Goal: Information Seeking & Learning: Check status

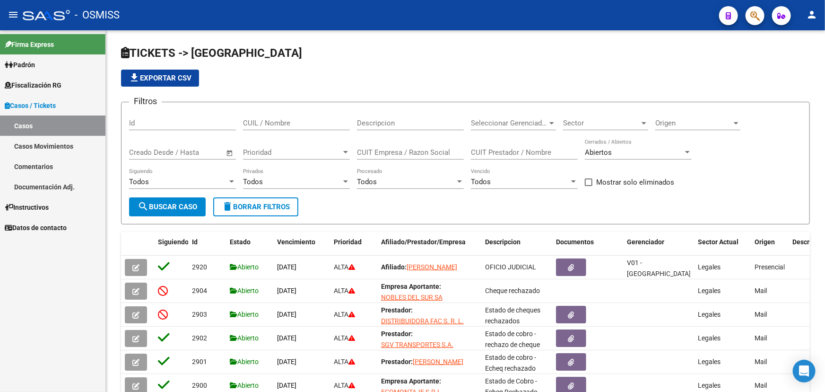
click at [37, 116] on link "Casos" at bounding box center [52, 125] width 105 height 20
click at [40, 110] on link "Casos / Tickets" at bounding box center [52, 105] width 105 height 20
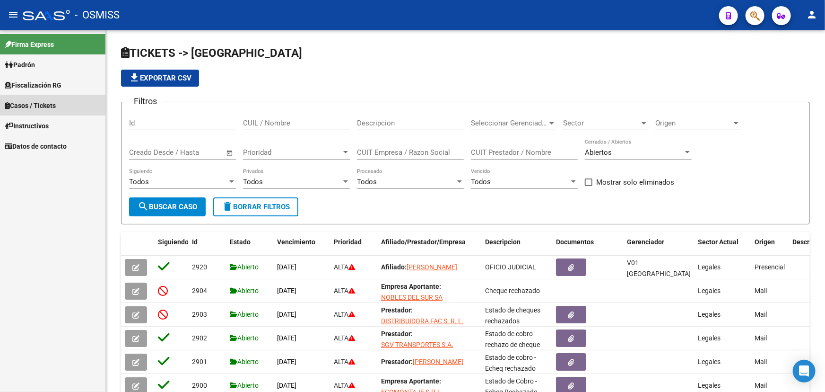
click at [41, 124] on mat-nav-list "Firma Express Padrón Afiliados Empadronados Cambios de Gerenciador Análisis Afi…" at bounding box center [52, 93] width 105 height 126
click at [46, 106] on span "Casos / Tickets" at bounding box center [30, 105] width 51 height 10
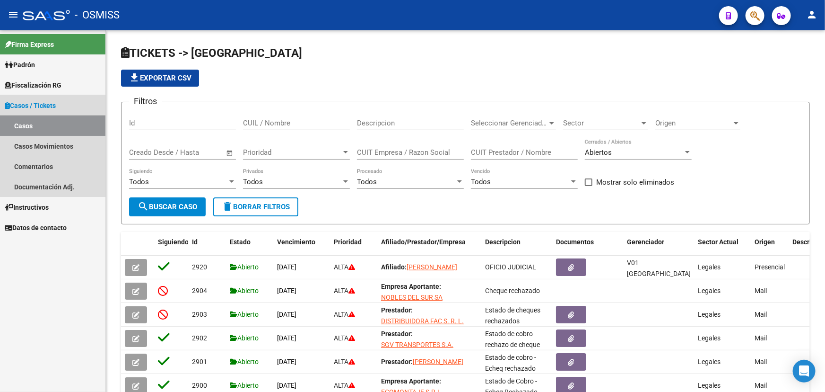
click at [42, 123] on link "Casos" at bounding box center [52, 125] width 105 height 20
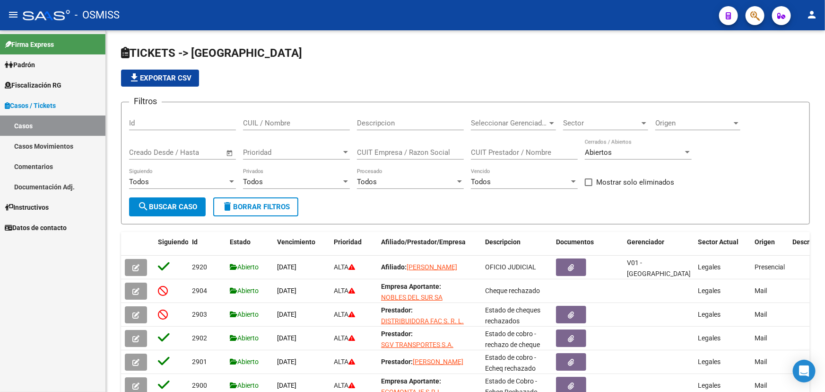
click at [61, 164] on link "Comentarios" at bounding box center [52, 166] width 105 height 20
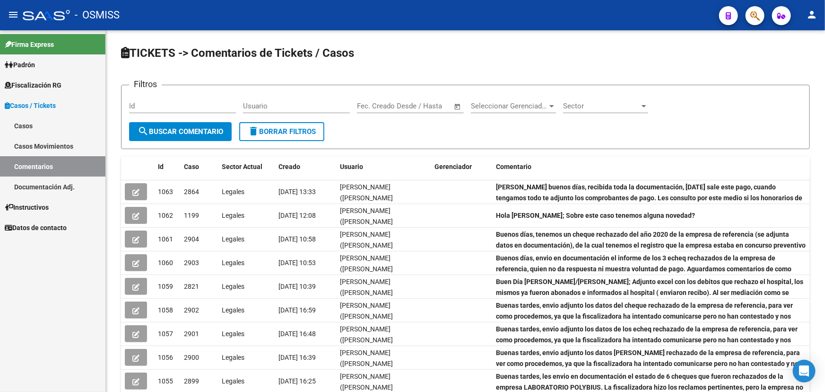
click at [38, 124] on link "Casos" at bounding box center [52, 125] width 105 height 20
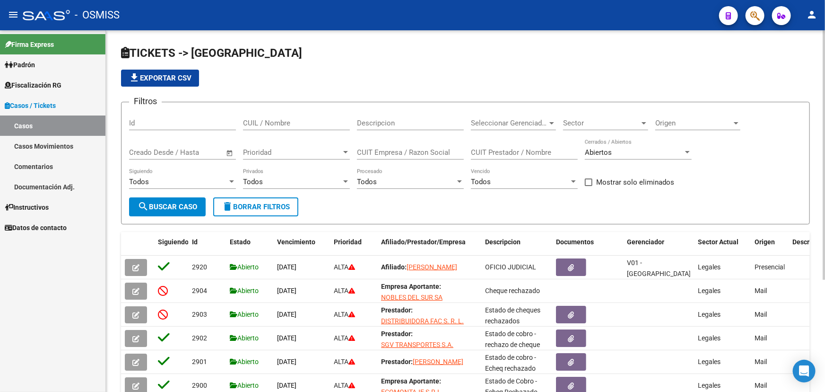
click at [680, 115] on div "Origen Origen" at bounding box center [697, 120] width 85 height 20
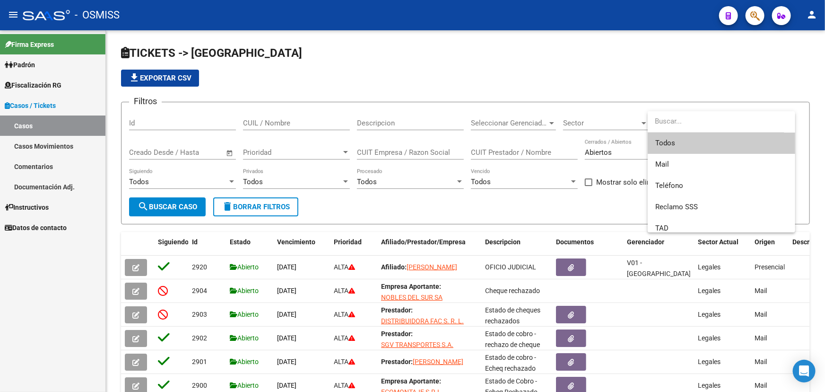
click at [610, 118] on div at bounding box center [412, 196] width 825 height 392
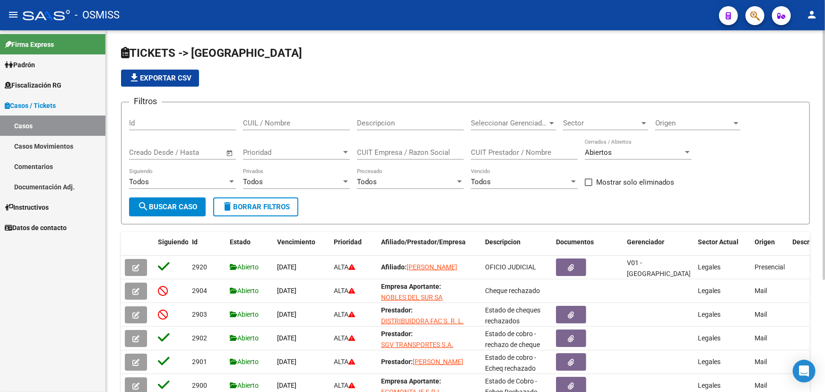
click at [606, 121] on span "Sector" at bounding box center [601, 123] width 77 height 9
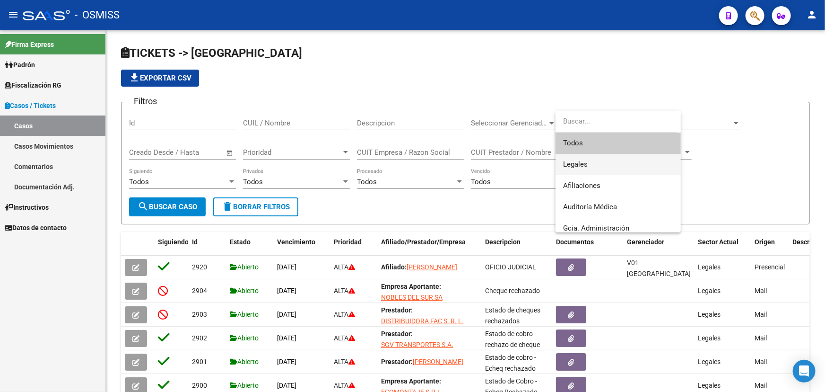
click at [600, 161] on span "Legales" at bounding box center [618, 164] width 110 height 21
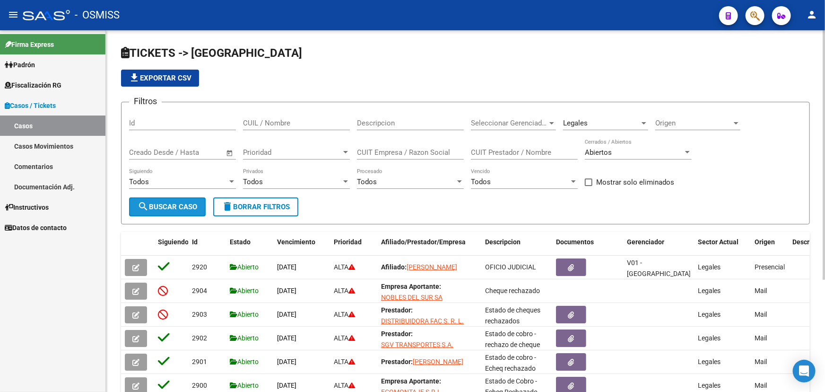
click at [148, 202] on span "search Buscar Caso" at bounding box center [168, 206] width 60 height 9
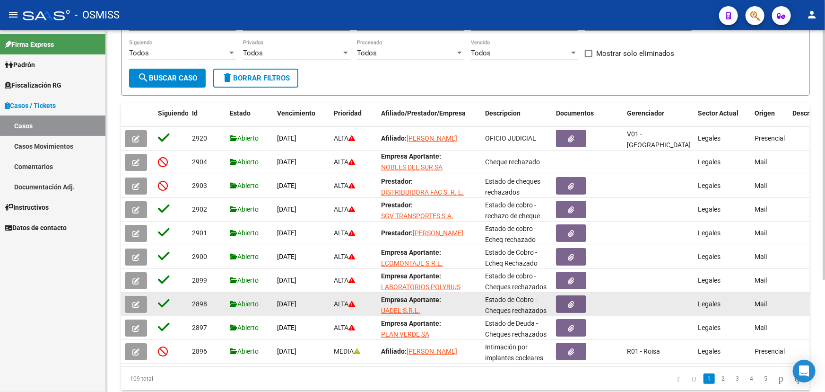
scroll to position [1, 0]
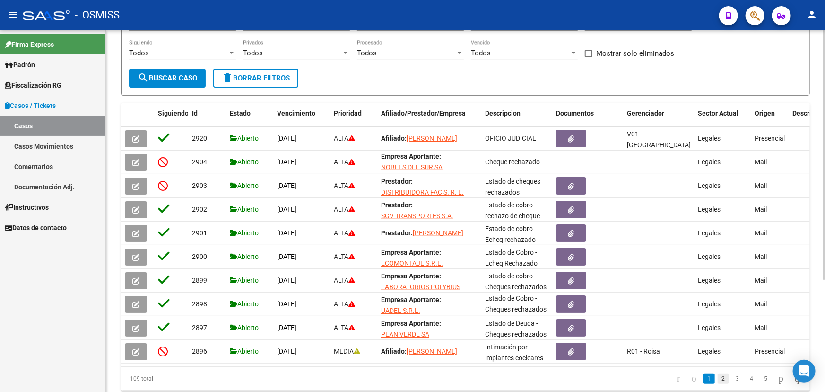
click at [718, 383] on link "2" at bounding box center [723, 378] width 11 height 10
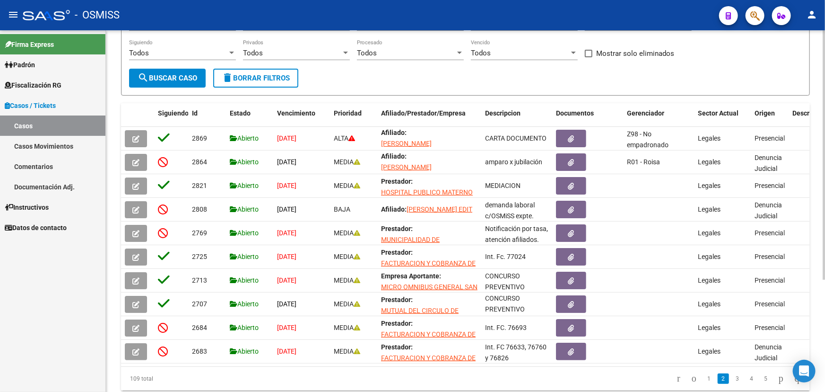
scroll to position [0, 0]
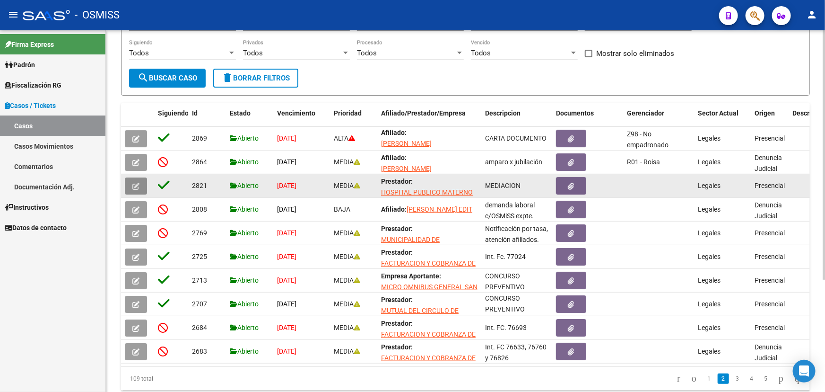
click at [128, 180] on button "button" at bounding box center [136, 185] width 22 height 17
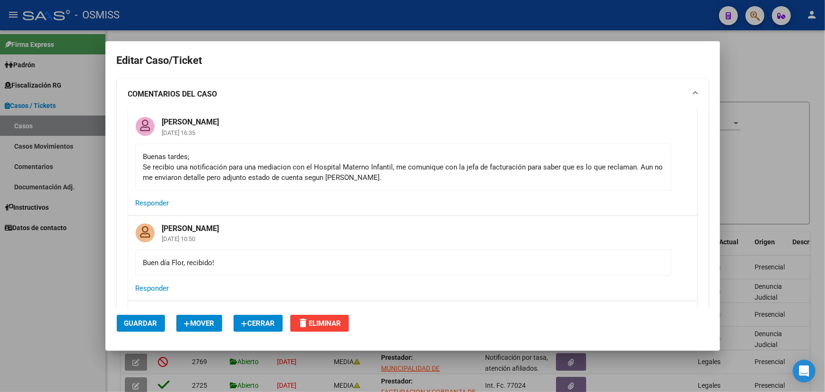
drag, startPoint x: 282, startPoint y: 225, endPoint x: 121, endPoint y: 91, distance: 209.5
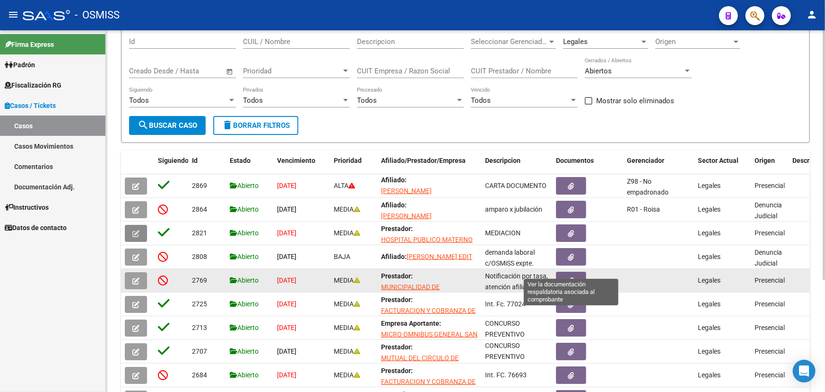
scroll to position [86, 0]
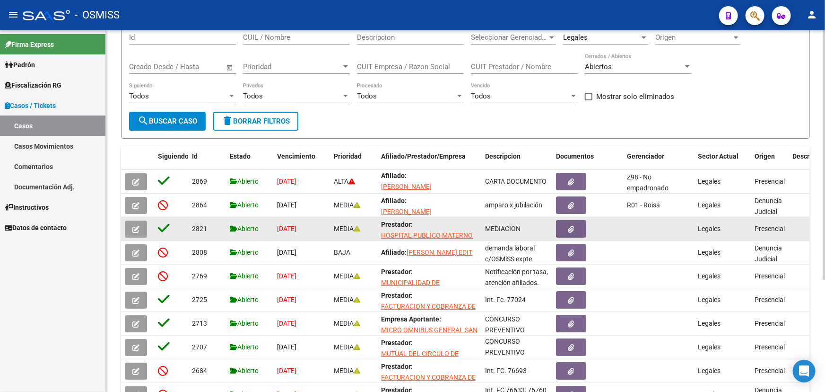
drag, startPoint x: 213, startPoint y: 228, endPoint x: 190, endPoint y: 226, distance: 22.9
click at [190, 226] on datatable-body-cell "2821" at bounding box center [207, 228] width 38 height 23
copy div "2821"
click at [141, 226] on button "button" at bounding box center [136, 228] width 22 height 17
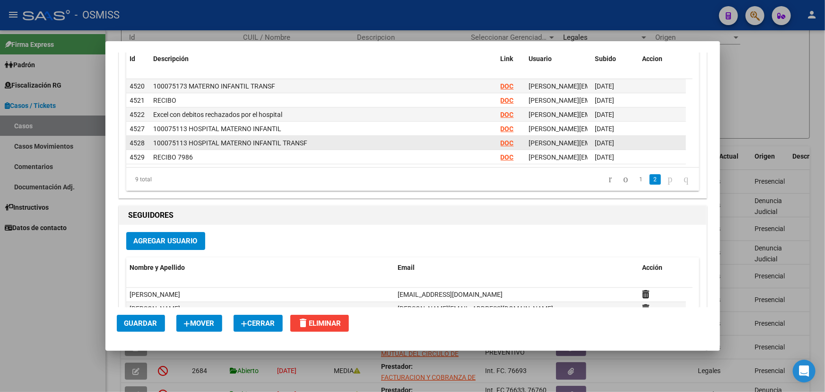
scroll to position [1461, 0]
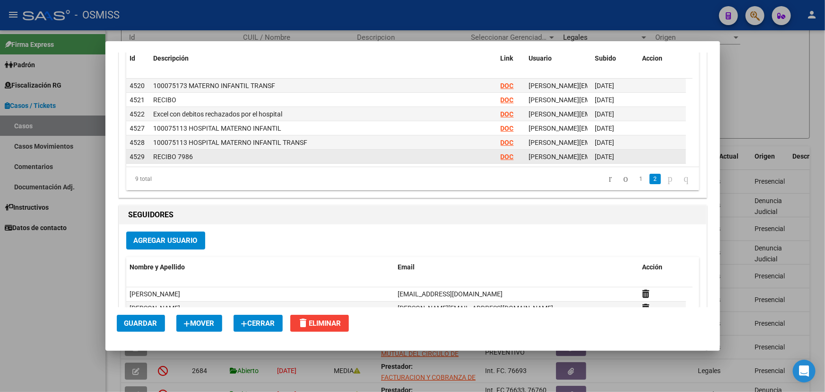
click at [506, 156] on strong "DOC" at bounding box center [507, 157] width 13 height 8
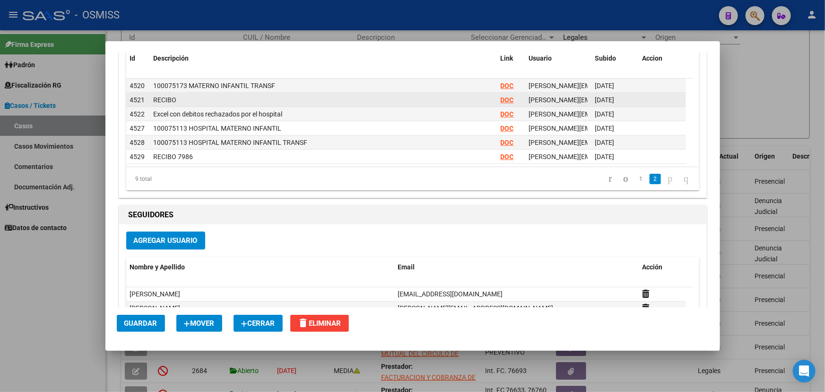
click at [502, 97] on strong "DOC" at bounding box center [507, 100] width 13 height 8
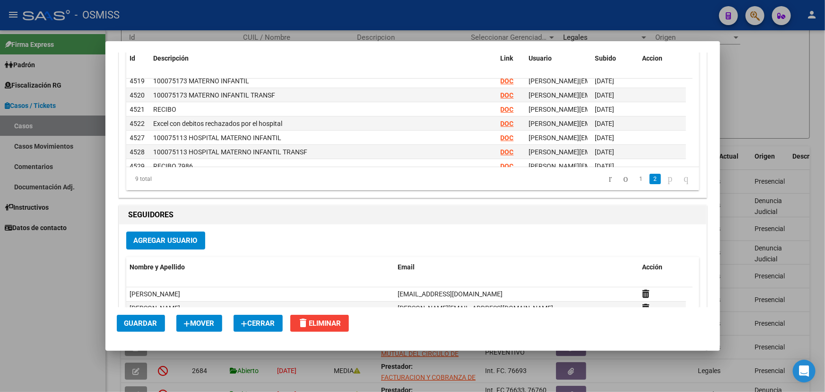
scroll to position [43, 0]
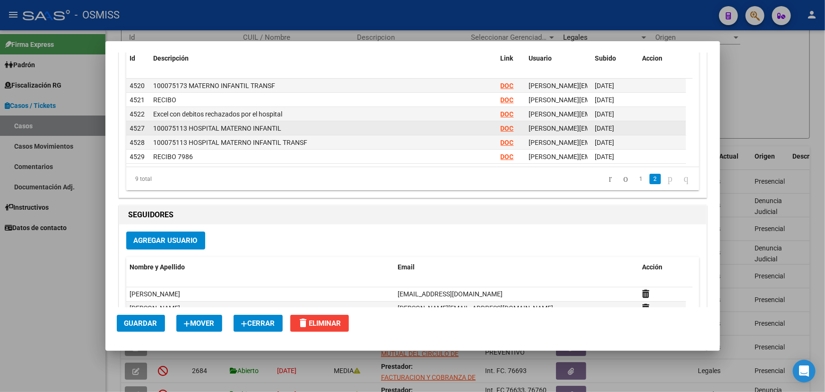
click at [501, 128] on strong "DOC" at bounding box center [507, 128] width 13 height 8
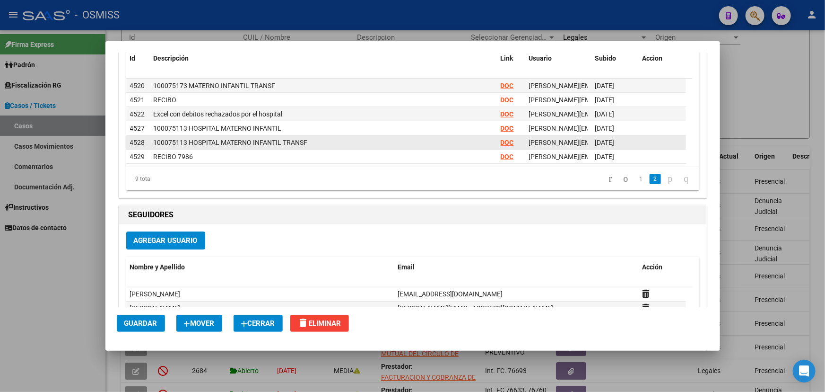
click at [509, 139] on strong "DOC" at bounding box center [507, 143] width 13 height 8
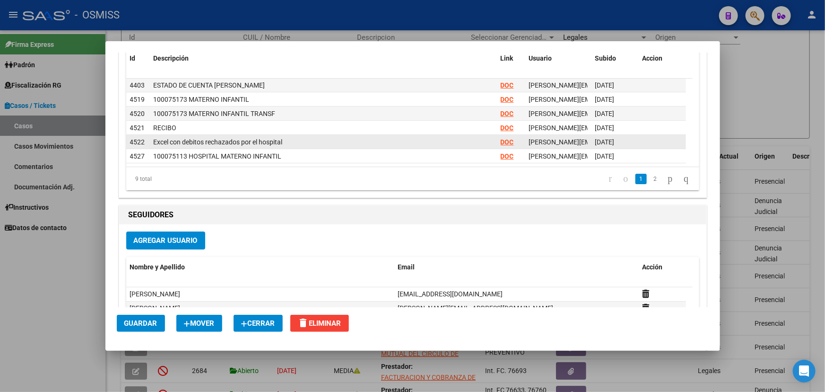
scroll to position [0, 0]
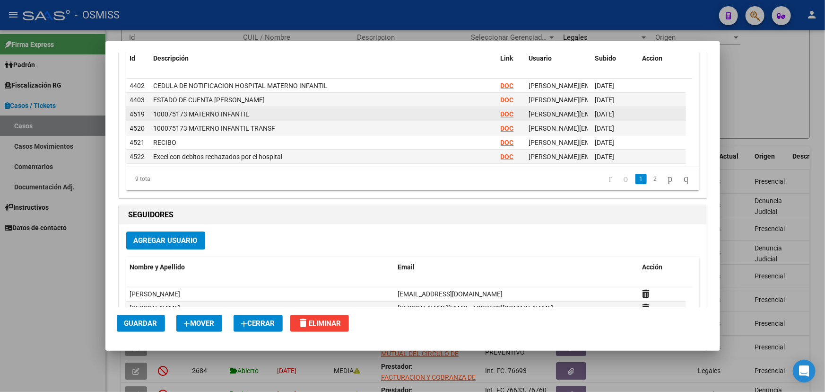
click at [482, 113] on div "100075173 MATERNO INFANTIL" at bounding box center [324, 114] width 340 height 11
click at [501, 112] on strong "DOC" at bounding box center [507, 114] width 13 height 8
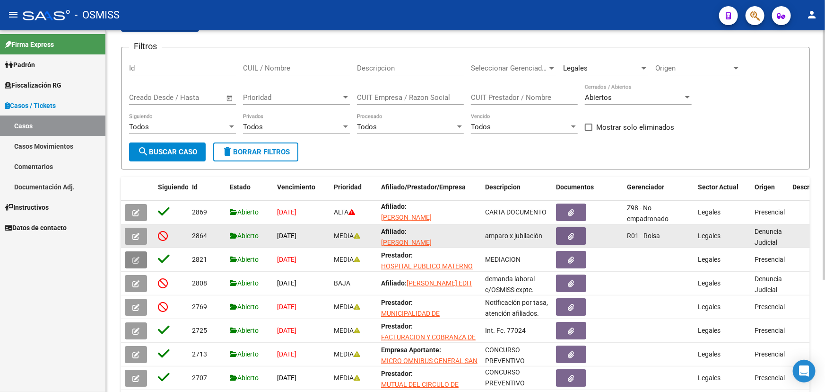
scroll to position [43, 0]
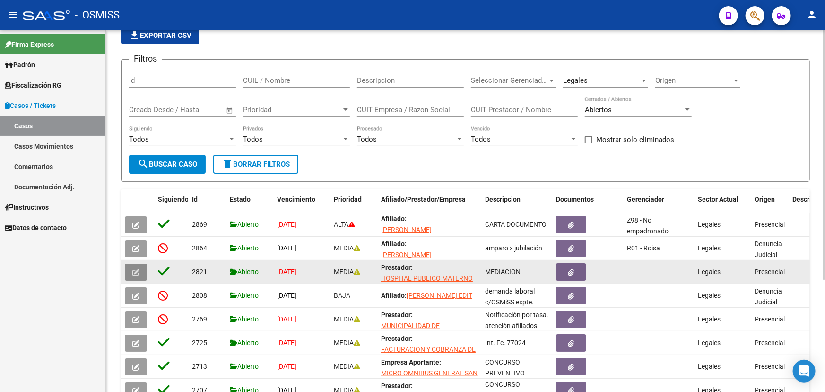
click at [134, 270] on icon "button" at bounding box center [135, 272] width 7 height 7
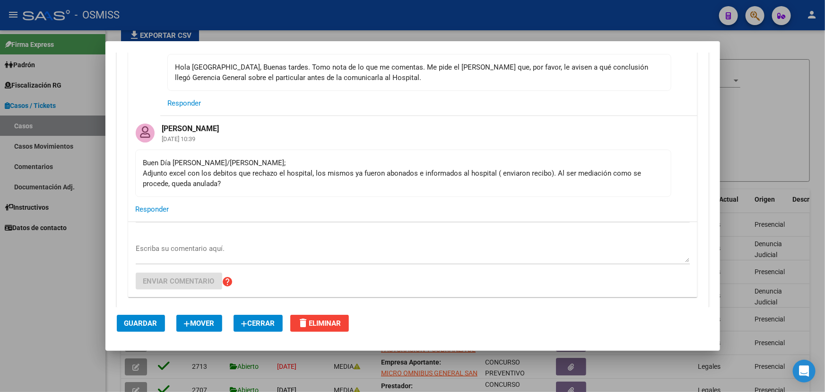
scroll to position [601, 0]
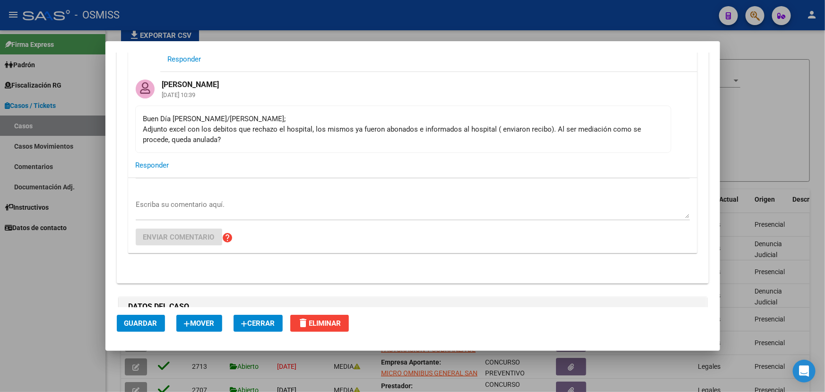
drag, startPoint x: 189, startPoint y: 121, endPoint x: 404, endPoint y: 142, distance: 216.2
click at [379, 127] on div "Buen Día Fany/Indalecio; Adjunto excel con los debitos que rechazo el hospital,…" at bounding box center [403, 128] width 520 height 31
click at [425, 148] on mat-card-content "Buen Día Fany/Indalecio; Adjunto excel con los debitos que rechazo el hospital,…" at bounding box center [403, 128] width 536 height 47
drag, startPoint x: 270, startPoint y: 136, endPoint x: 366, endPoint y: 143, distance: 96.8
click at [359, 140] on div "Buen Día Fany/Indalecio; Adjunto excel con los debitos que rechazo el hospital,…" at bounding box center [403, 128] width 520 height 31
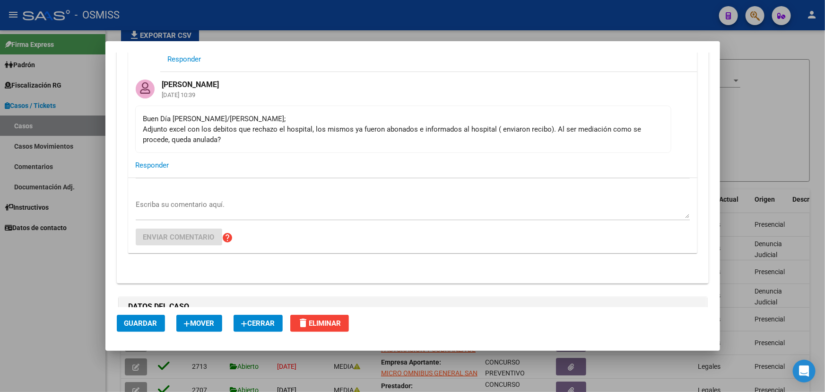
click at [462, 178] on hr at bounding box center [413, 178] width 554 height 0
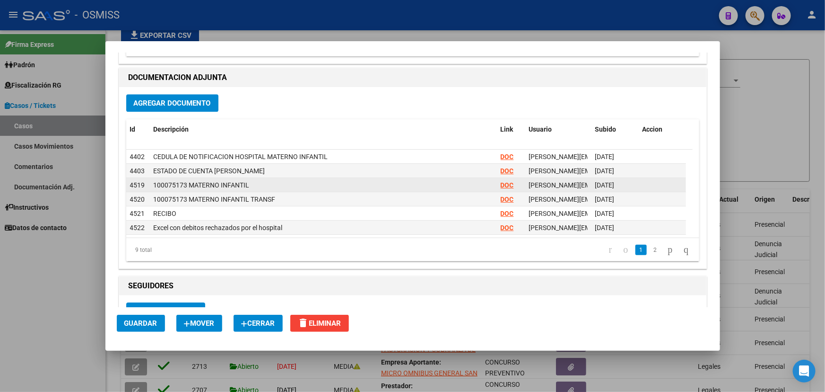
scroll to position [1376, 0]
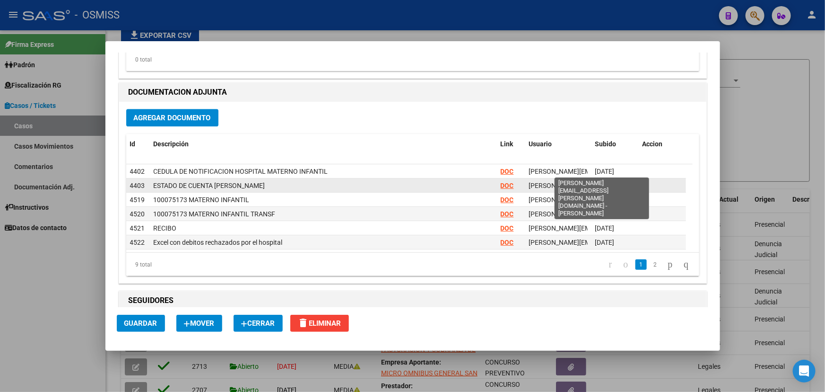
drag, startPoint x: 638, startPoint y: 172, endPoint x: 452, endPoint y: 182, distance: 186.1
click at [534, 171] on div "4402 CEDULA DE NOTIFICACION HOSPITAL MATERNO INFANTIL DOC florencia.vicens@osmi…" at bounding box center [406, 171] width 560 height 14
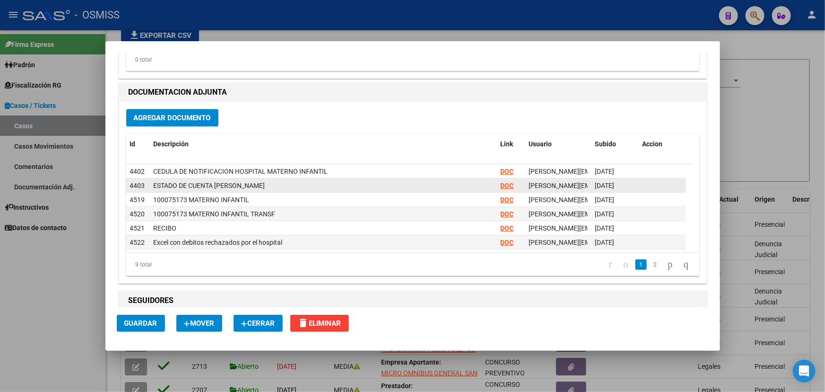
click at [418, 181] on div "ESTADO DE CUENTA SEGUN OSMISS" at bounding box center [324, 185] width 340 height 11
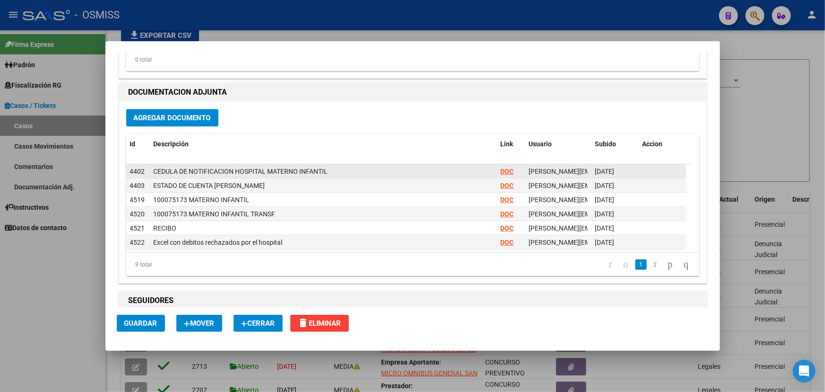
drag, startPoint x: 194, startPoint y: 170, endPoint x: 340, endPoint y: 171, distance: 145.2
click at [338, 171] on div "CEDULA DE NOTIFICACION HOSPITAL MATERNO INFANTIL" at bounding box center [324, 171] width 340 height 11
drag, startPoint x: 386, startPoint y: 172, endPoint x: 685, endPoint y: 192, distance: 299.0
click at [388, 172] on div "CEDULA DE NOTIFICACION HOSPITAL MATERNO INFANTIL" at bounding box center [324, 171] width 340 height 11
drag, startPoint x: 650, startPoint y: 178, endPoint x: 330, endPoint y: 166, distance: 320.4
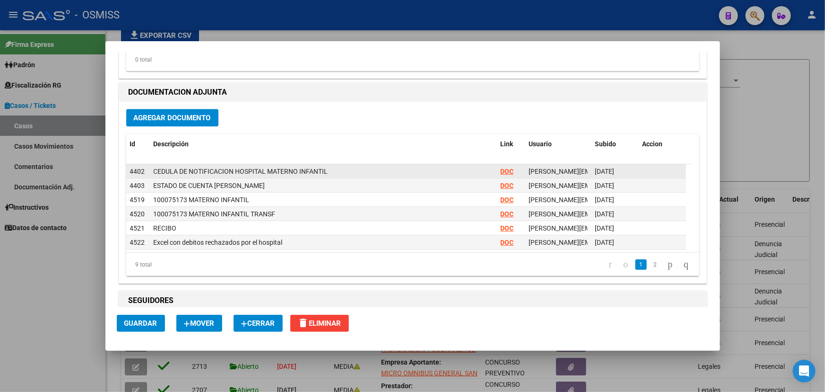
click at [333, 166] on datatable-scroller "4402 CEDULA DE NOTIFICACION HOSPITAL MATERNO INFANTIL DOC florencia.vicens@osmi…" at bounding box center [409, 228] width 567 height 128
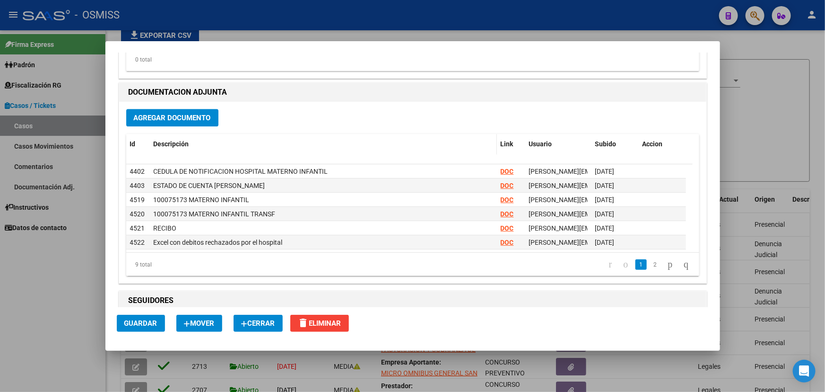
click at [382, 143] on div "Descripción" at bounding box center [324, 144] width 340 height 11
drag, startPoint x: 254, startPoint y: 189, endPoint x: 266, endPoint y: 207, distance: 21.8
click at [263, 205] on datatable-scroller "4402 CEDULA DE NOTIFICACION HOSPITAL MATERNO INFANTIL DOC florencia.vicens@osmi…" at bounding box center [409, 228] width 567 height 128
click at [334, 217] on datatable-body-cell "100075173 MATERNO INFANTIL TRANSF" at bounding box center [323, 214] width 347 height 14
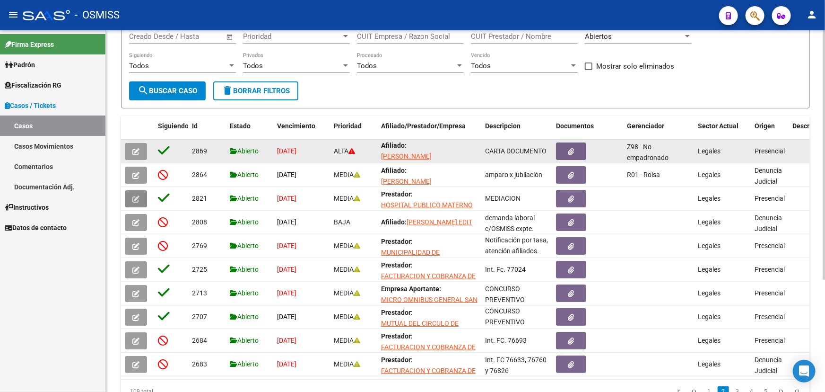
scroll to position [129, 0]
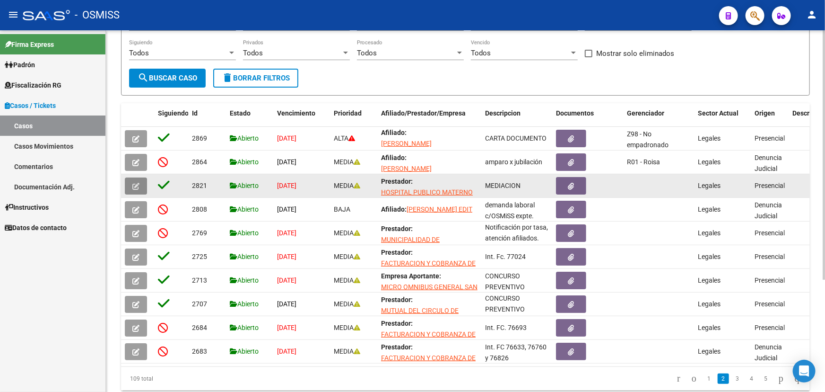
click at [135, 183] on icon "button" at bounding box center [135, 186] width 7 height 7
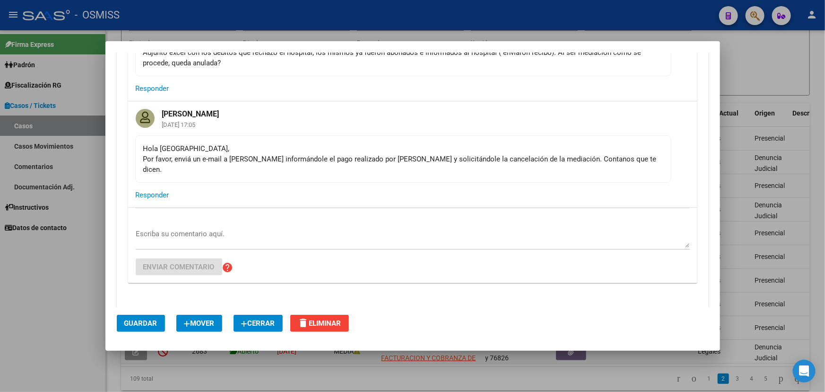
scroll to position [645, 0]
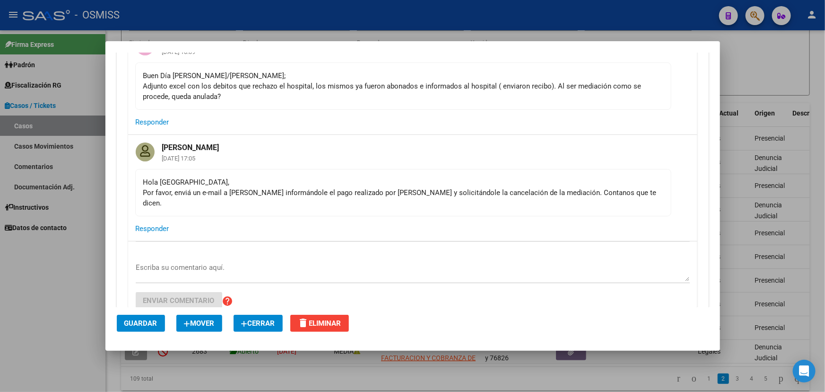
drag, startPoint x: 343, startPoint y: 188, endPoint x: 442, endPoint y: 194, distance: 99.0
click at [423, 194] on div "Hola Florencia, Por favor, enviá un e-mail a Agostina Costello informándole el …" at bounding box center [403, 192] width 520 height 31
click at [464, 192] on div "Hola Florencia, Por favor, enviá un e-mail a Agostina Costello informándole el …" at bounding box center [403, 192] width 520 height 31
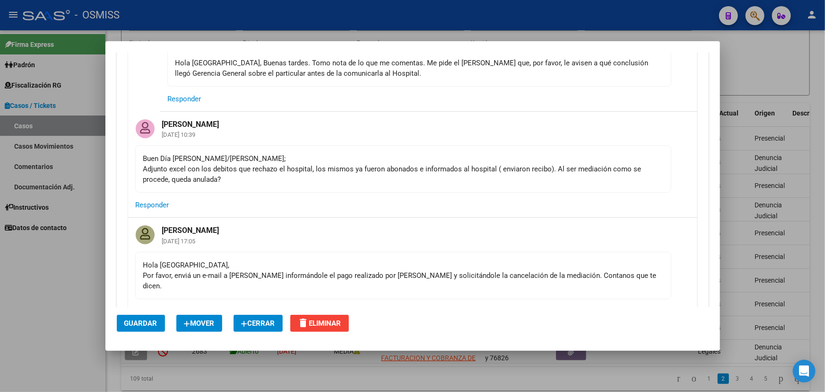
scroll to position [558, 0]
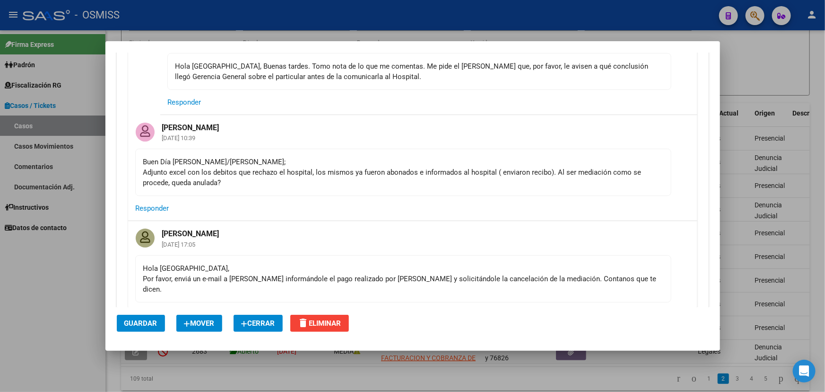
drag, startPoint x: 325, startPoint y: 164, endPoint x: 411, endPoint y: 167, distance: 86.1
click at [392, 166] on div "Buen Día Fany/Indalecio; Adjunto excel con los debitos que rechazo el hospital,…" at bounding box center [403, 172] width 520 height 31
click at [473, 166] on div "Buen Día Fany/Indalecio; Adjunto excel con los debitos que rechazo el hospital,…" at bounding box center [403, 172] width 520 height 31
drag, startPoint x: 552, startPoint y: 170, endPoint x: 227, endPoint y: 181, distance: 325.5
click at [227, 181] on div "Buen Día Fany/Indalecio; Adjunto excel con los debitos que rechazo el hospital,…" at bounding box center [403, 172] width 520 height 31
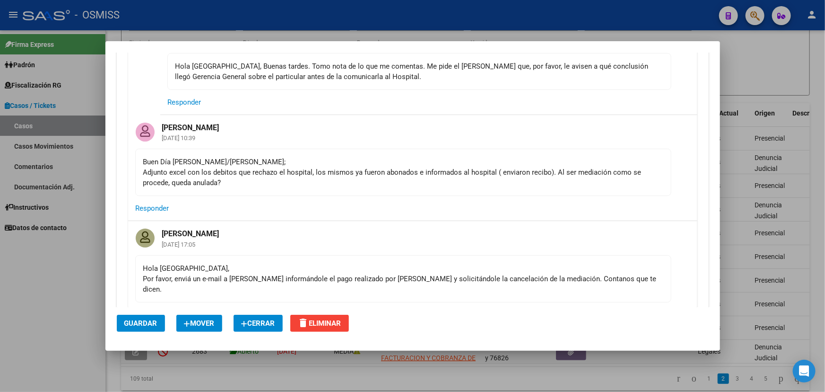
copy div "Al ser mediación como se procede, queda anulada?"
